Goal: Entertainment & Leisure: Consume media (video, audio)

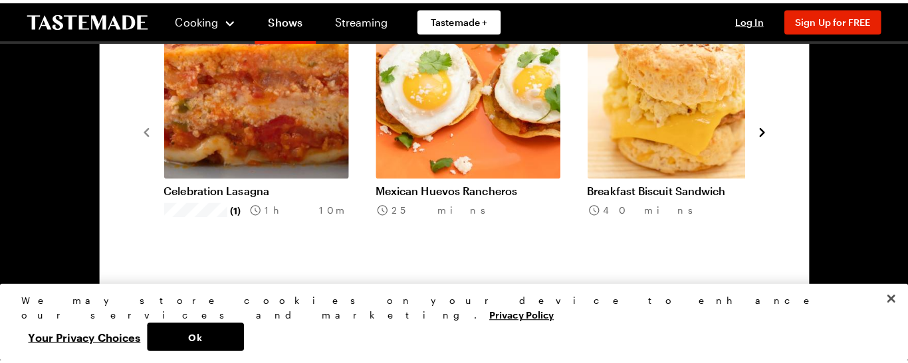
scroll to position [987, 0]
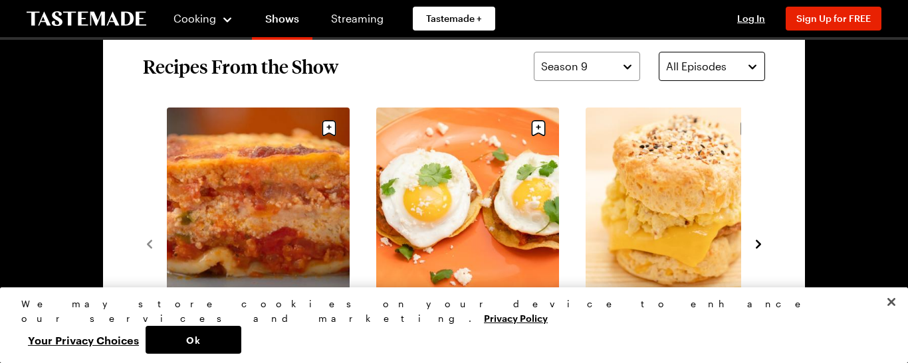
click at [697, 62] on span "All Episodes" at bounding box center [696, 66] width 60 height 16
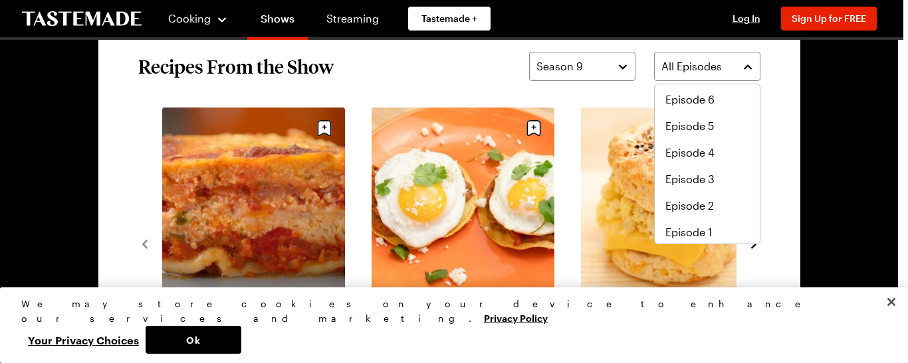
scroll to position [0, 0]
click at [625, 72] on div "Season 9 All Episodes" at bounding box center [644, 66] width 231 height 29
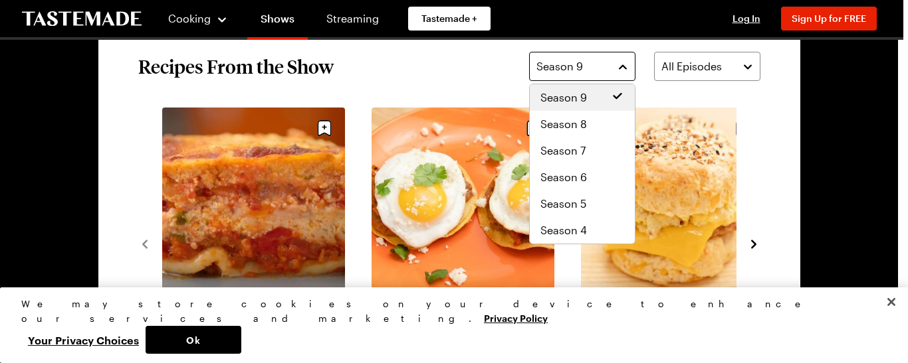
click at [625, 68] on button "Season 9" at bounding box center [582, 66] width 106 height 29
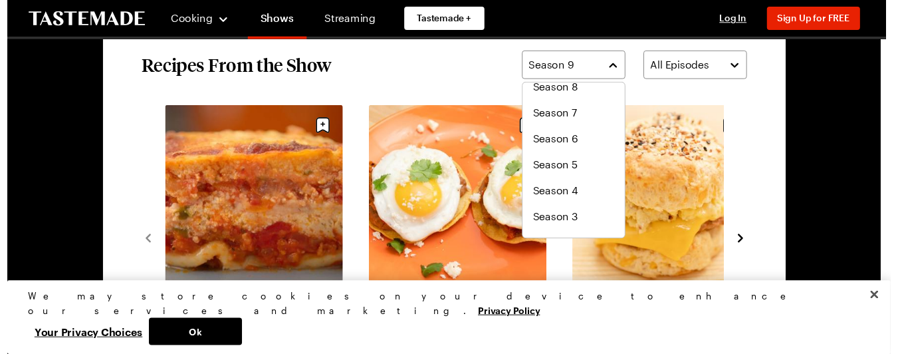
scroll to position [80, 0]
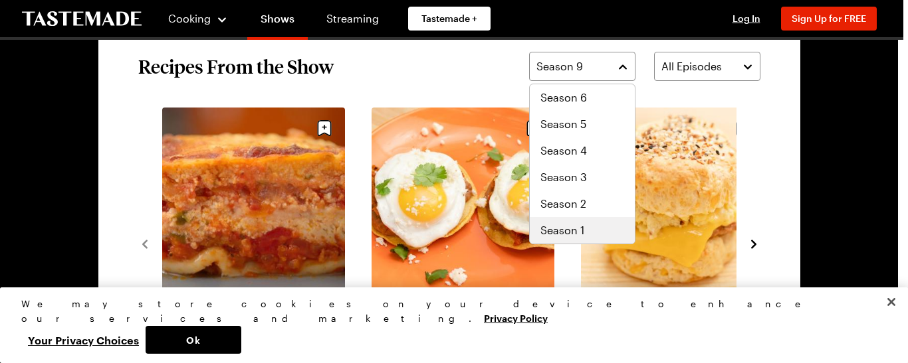
click at [572, 229] on span "Season 1" at bounding box center [562, 231] width 44 height 16
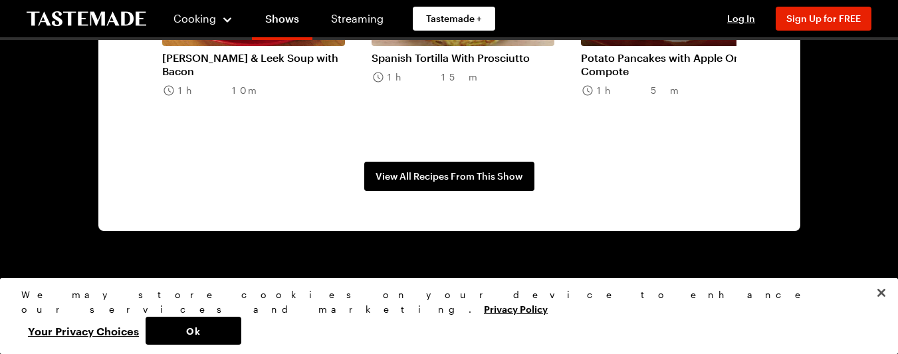
scroll to position [1253, 0]
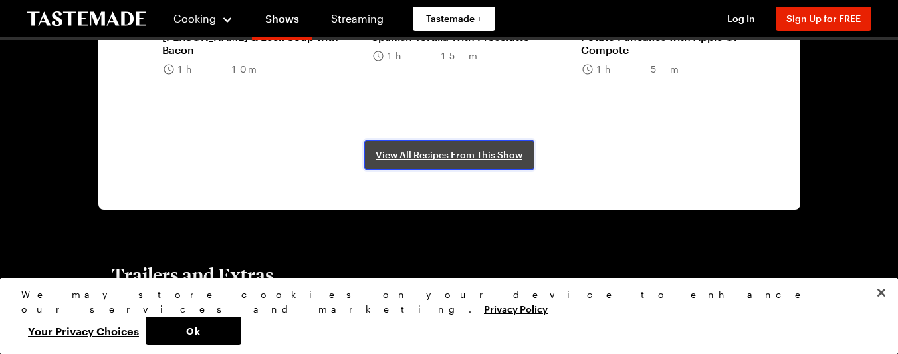
click at [466, 159] on span "View All Recipes From This Show" at bounding box center [448, 154] width 147 height 13
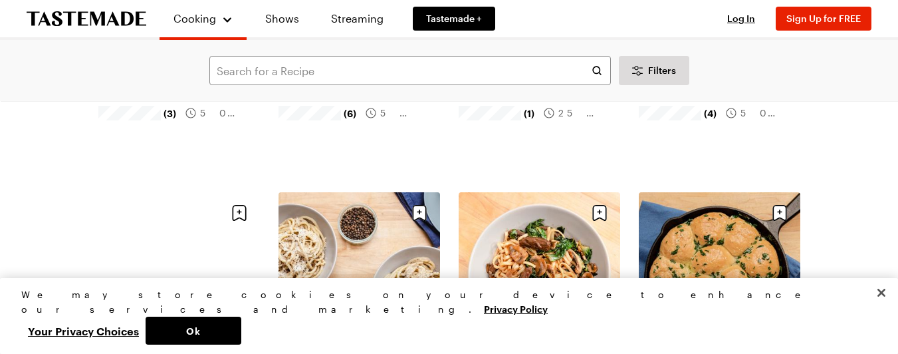
scroll to position [1395, 0]
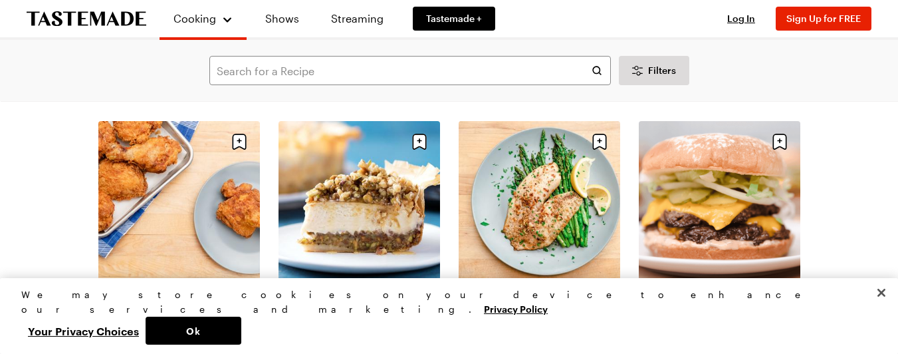
scroll to position [1130, 0]
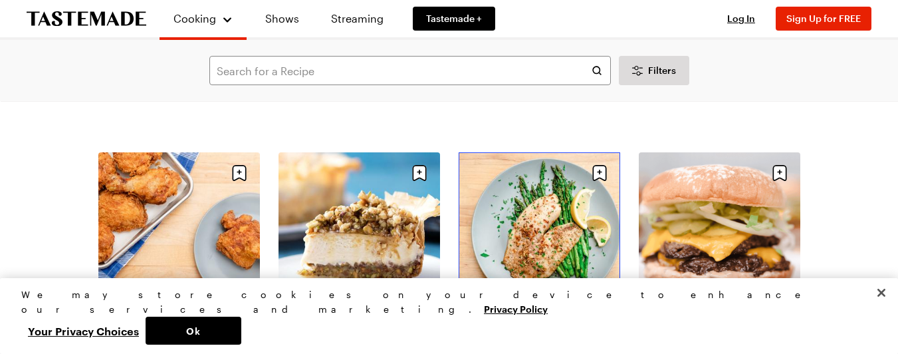
click at [556, 319] on link "Butter-Roasted Fish" at bounding box center [538, 325] width 161 height 13
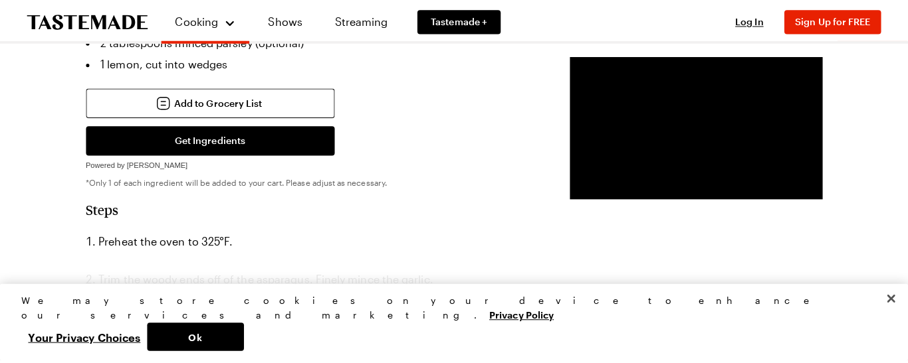
scroll to position [731, 0]
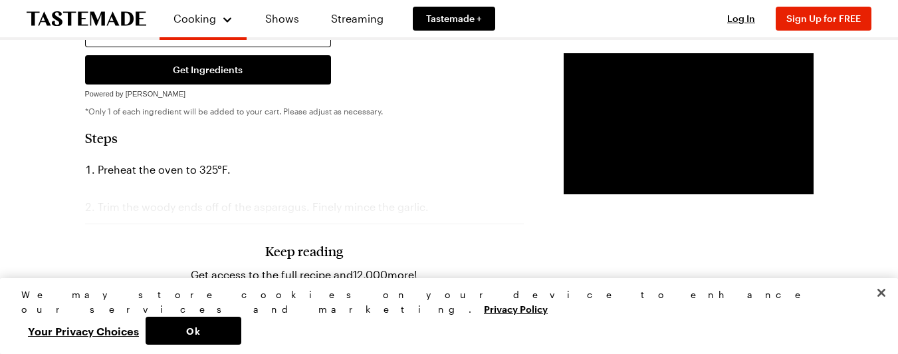
click at [280, 298] on span "Sign Up for Free" at bounding box center [304, 304] width 72 height 13
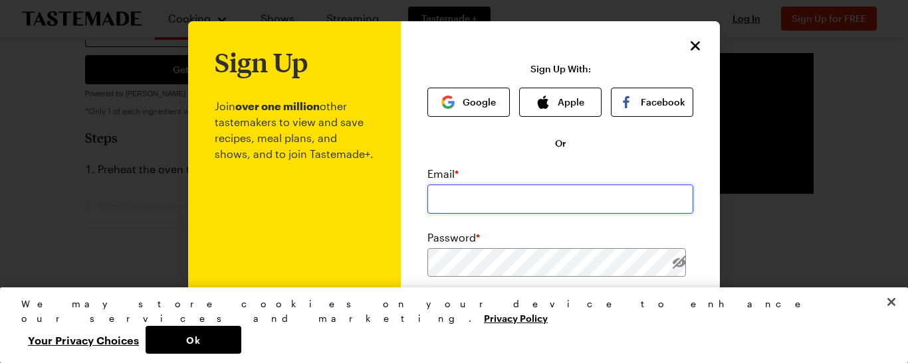
click at [447, 187] on input "email" at bounding box center [560, 199] width 266 height 29
type input "dimennajohn@outlook.com"
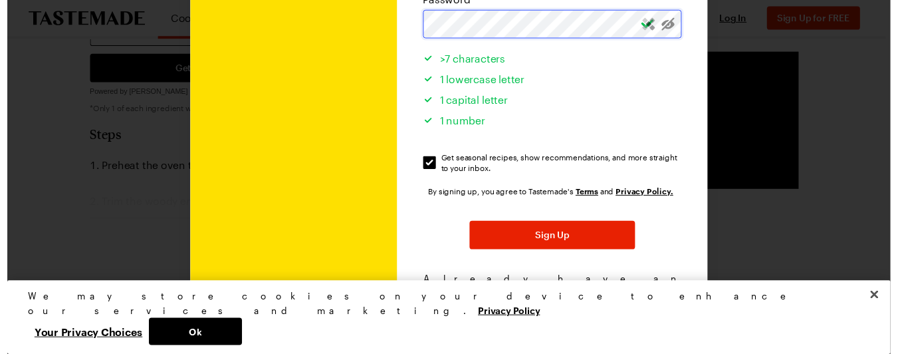
scroll to position [258, 0]
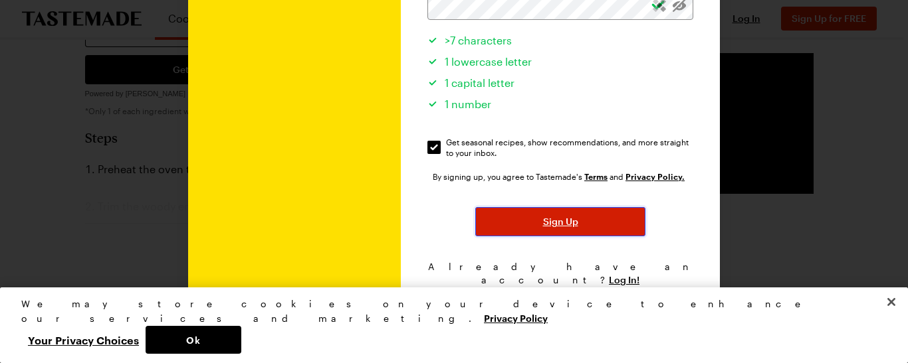
click at [543, 219] on span "Sign Up" at bounding box center [560, 221] width 35 height 13
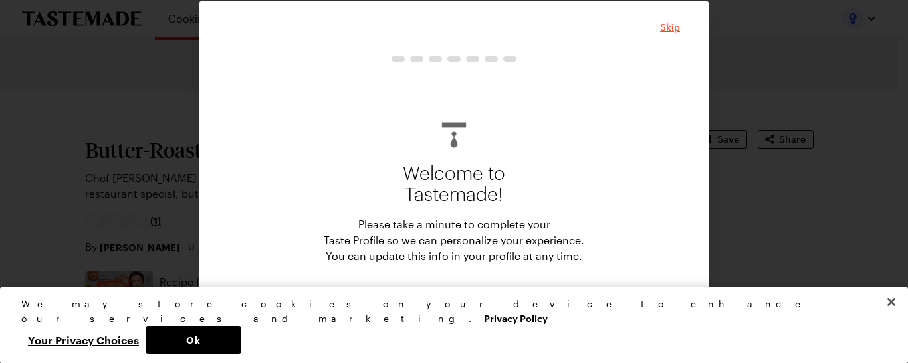
click at [674, 25] on span "Skip" at bounding box center [670, 27] width 20 height 13
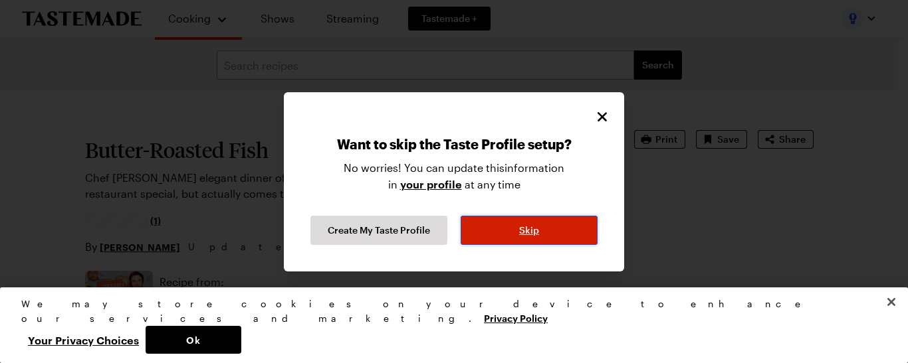
click at [546, 223] on button "Skip" at bounding box center [528, 230] width 137 height 29
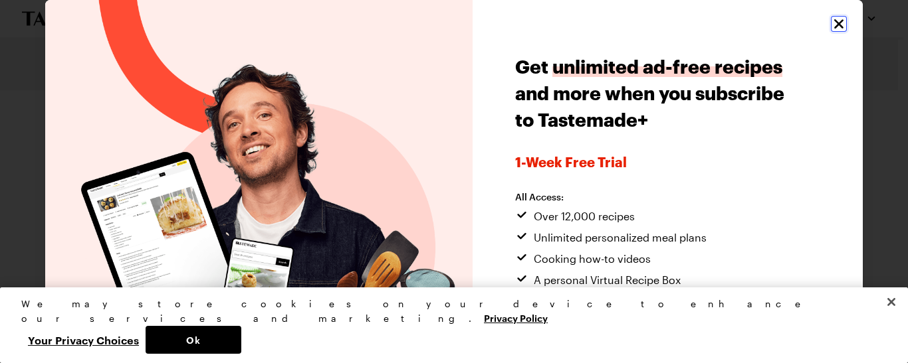
click at [834, 25] on icon "Close" at bounding box center [838, 23] width 9 height 9
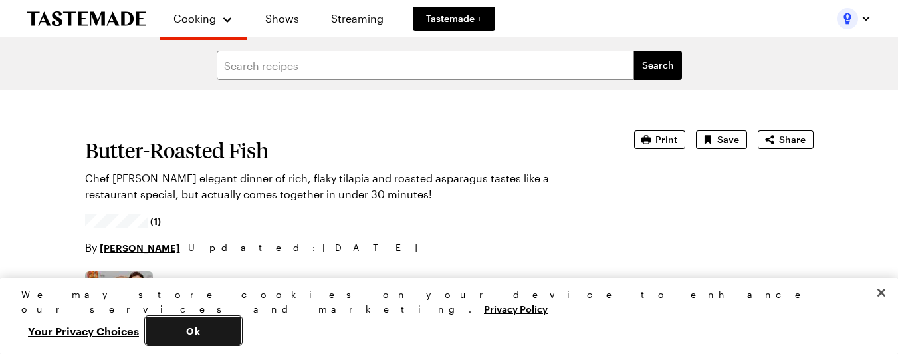
click at [241, 334] on button "Ok" at bounding box center [194, 330] width 96 height 28
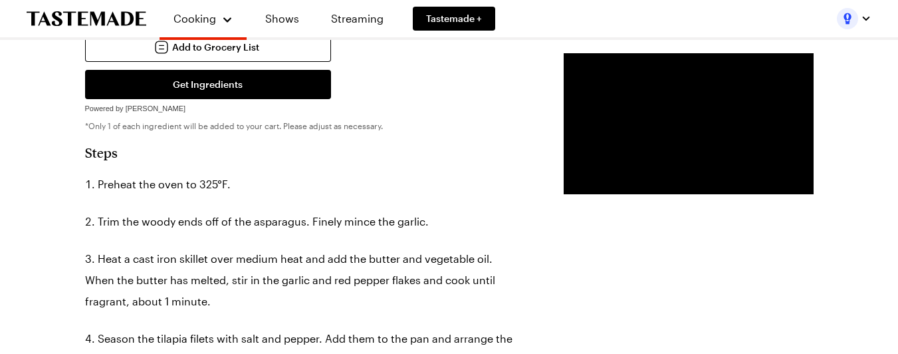
scroll to position [731, 0]
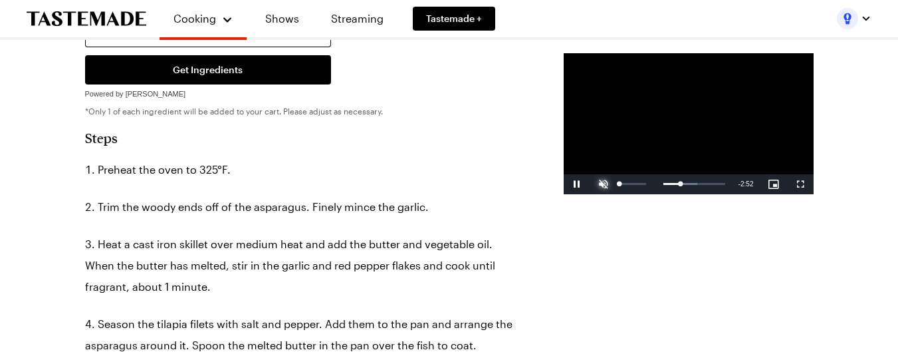
click at [590, 184] on span "Video Player" at bounding box center [603, 184] width 27 height 0
drag, startPoint x: 587, startPoint y: 232, endPoint x: 575, endPoint y: 235, distance: 12.9
click at [623, 185] on div "0:58" at bounding box center [635, 183] width 25 height 3
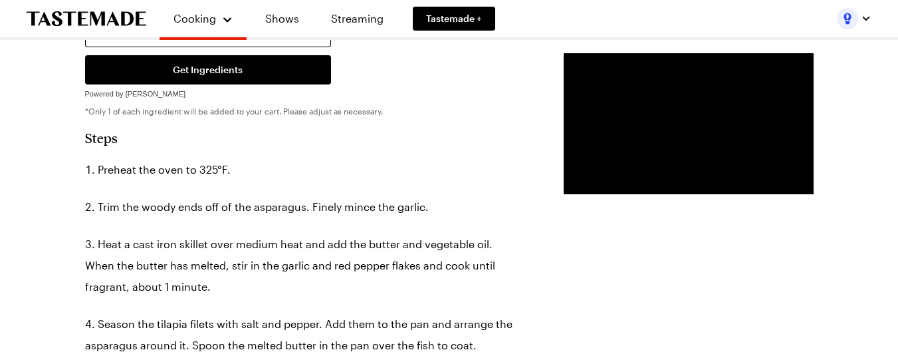
click at [639, 308] on div "Prep Time: 10 min Cook Time: 15 min Servings: 2 Scale Easy Units: Imperial Impe…" at bounding box center [449, 338] width 728 height 1479
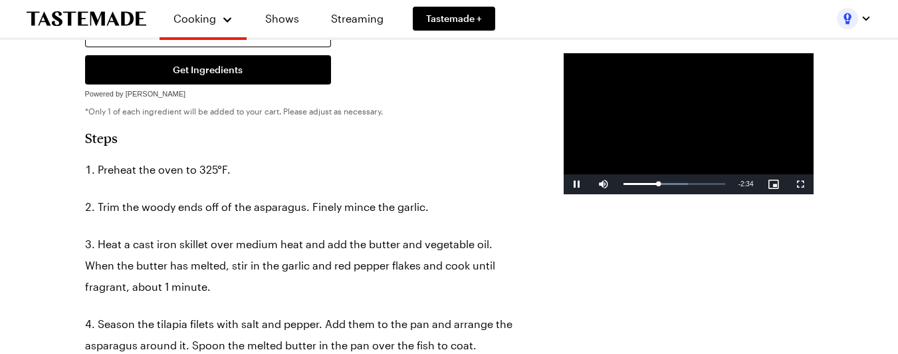
click at [740, 194] on video "Video Player" at bounding box center [688, 123] width 250 height 141
click at [590, 184] on span "Video Player" at bounding box center [603, 184] width 27 height 0
click at [563, 184] on span "Video Player" at bounding box center [576, 184] width 27 height 0
click at [731, 316] on div "Prep Time: 10 min Cook Time: 15 min Servings: 2 Scale Easy Units: Imperial Impe…" at bounding box center [449, 338] width 728 height 1479
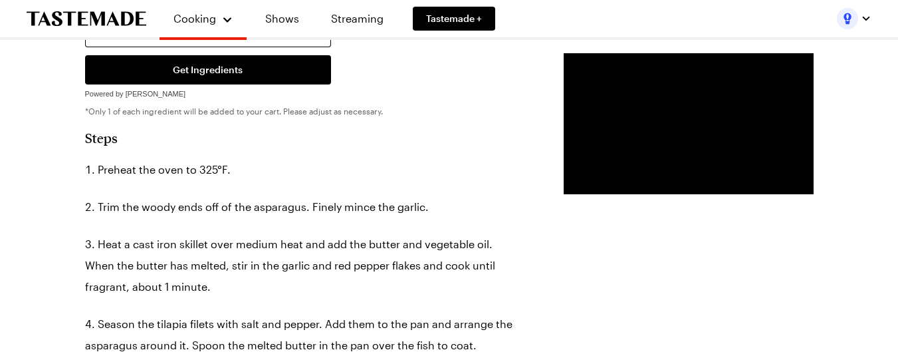
click at [560, 283] on div "Prep Time: 10 min Cook Time: 15 min Servings: 2 Scale Easy Units: Imperial Impe…" at bounding box center [449, 338] width 728 height 1479
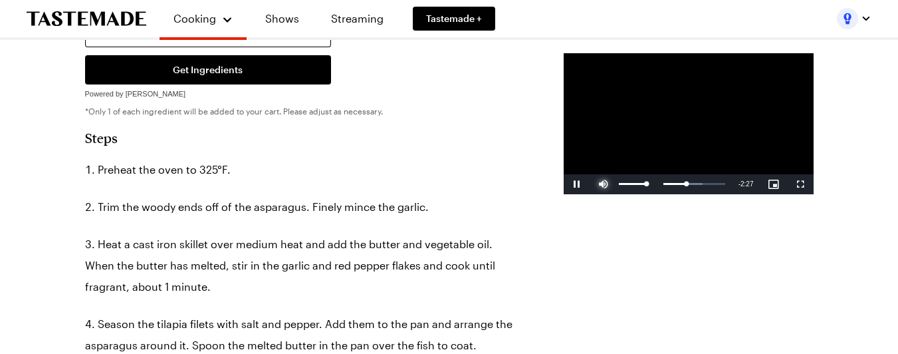
click at [590, 184] on span "Video Player" at bounding box center [603, 184] width 27 height 0
click at [563, 184] on span "Video Player" at bounding box center [576, 184] width 27 height 0
click at [626, 314] on div "Prep Time: 10 min Cook Time: 15 min Servings: 2 Scale Easy Units: Imperial Impe…" at bounding box center [449, 338] width 728 height 1479
click at [563, 184] on span "Video Player" at bounding box center [576, 184] width 27 height 0
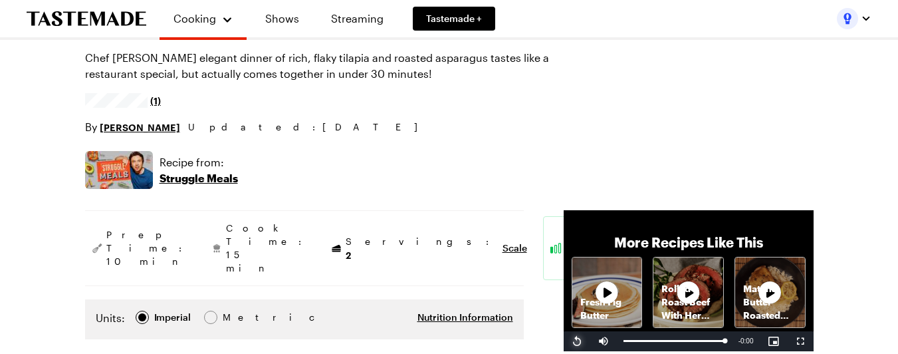
scroll to position [0, 0]
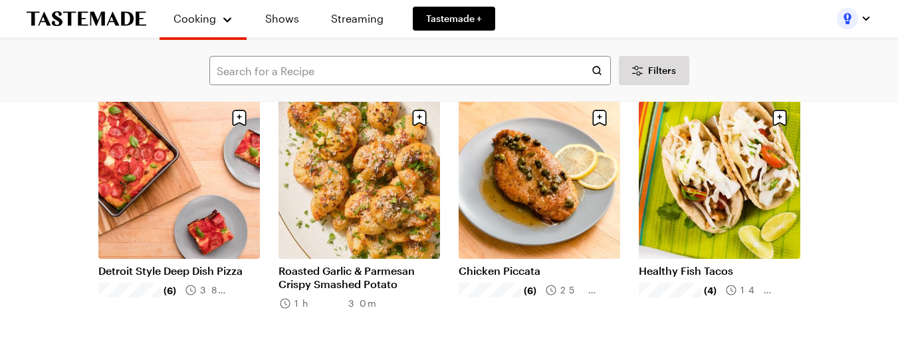
scroll to position [930, 0]
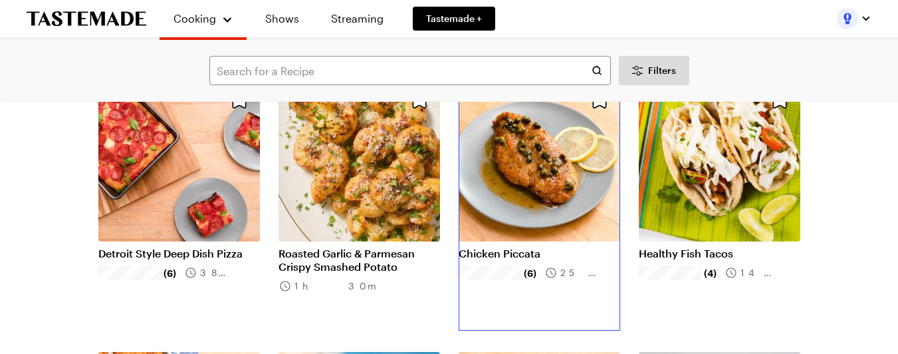
click at [528, 247] on link "Chicken Piccata" at bounding box center [538, 253] width 161 height 13
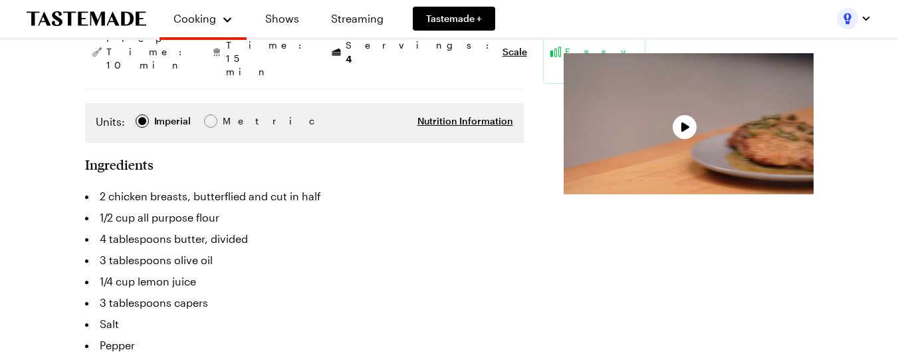
scroll to position [332, 0]
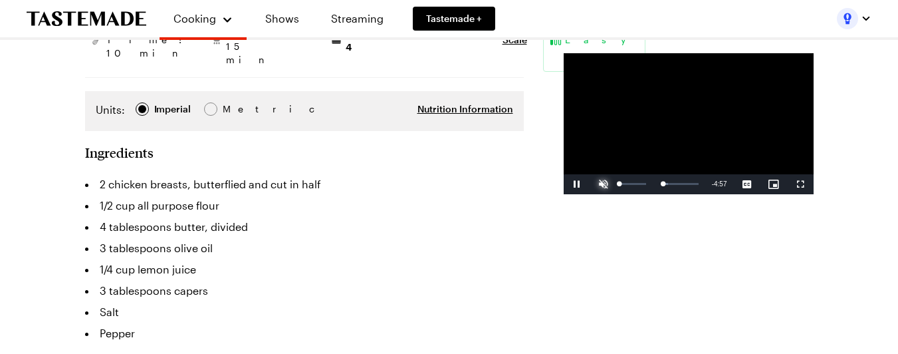
click at [590, 184] on span "Video Player" at bounding box center [603, 184] width 27 height 0
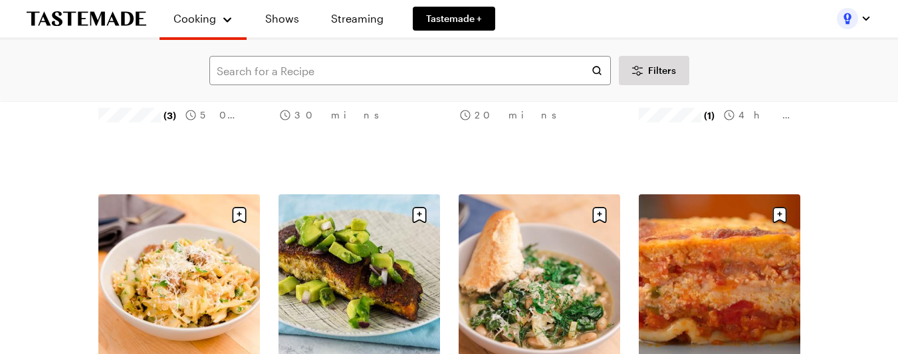
scroll to position [3057, 0]
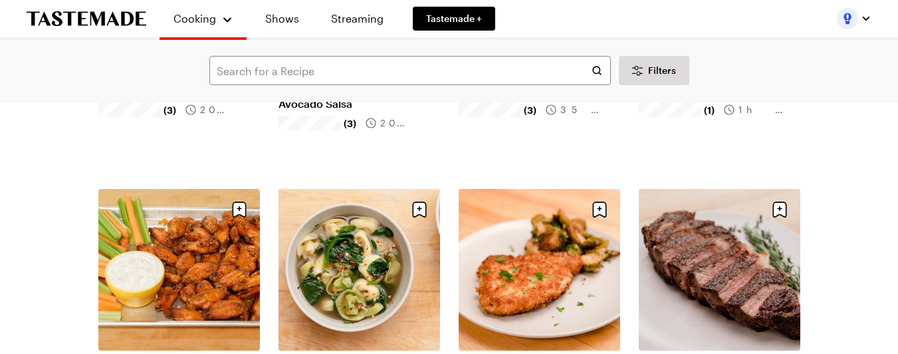
scroll to position [3256, 0]
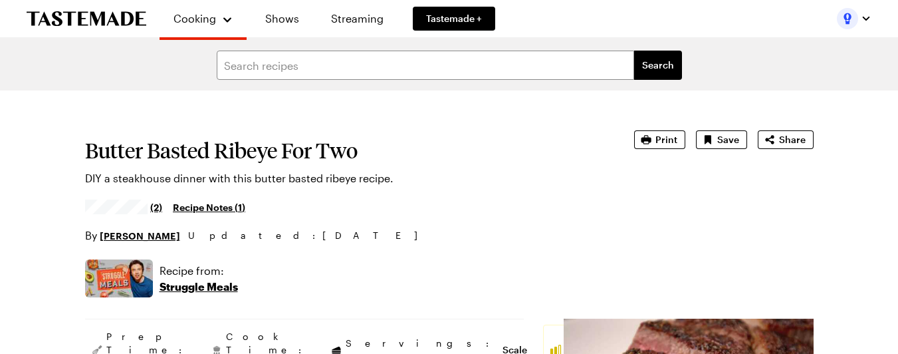
type textarea "x"
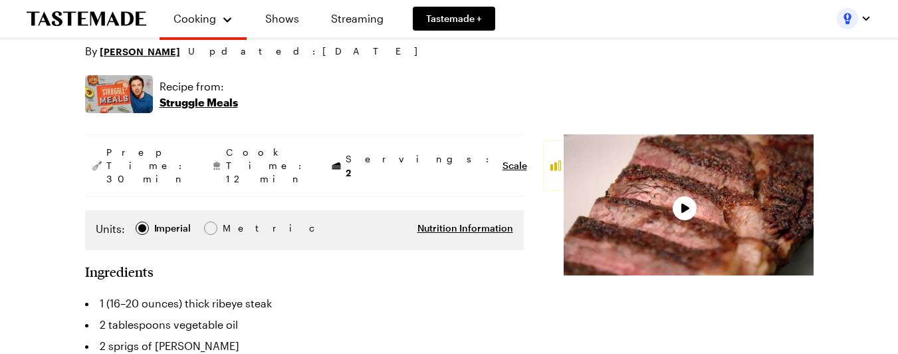
scroll to position [199, 0]
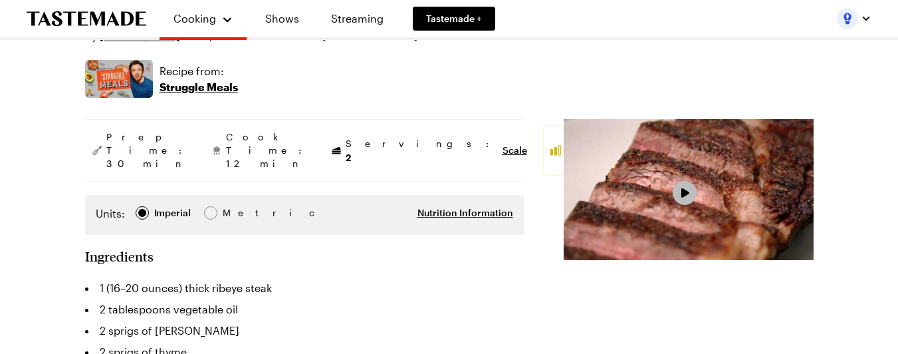
click at [678, 199] on span "Video Player" at bounding box center [684, 192] width 12 height 11
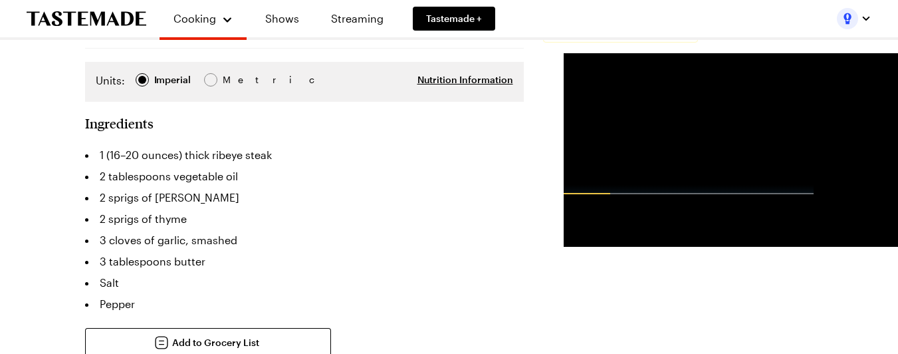
scroll to position [266, 0]
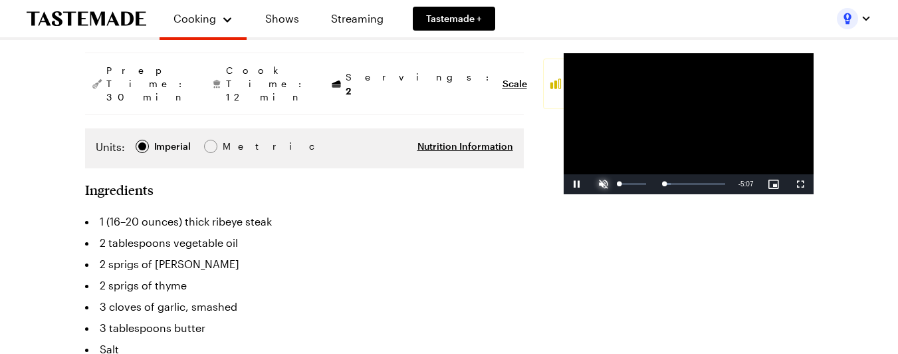
click at [590, 184] on span "Video Player" at bounding box center [603, 184] width 27 height 0
click at [616, 194] on div "51%" at bounding box center [632, 184] width 33 height 20
